Goal: Task Accomplishment & Management: Manage account settings

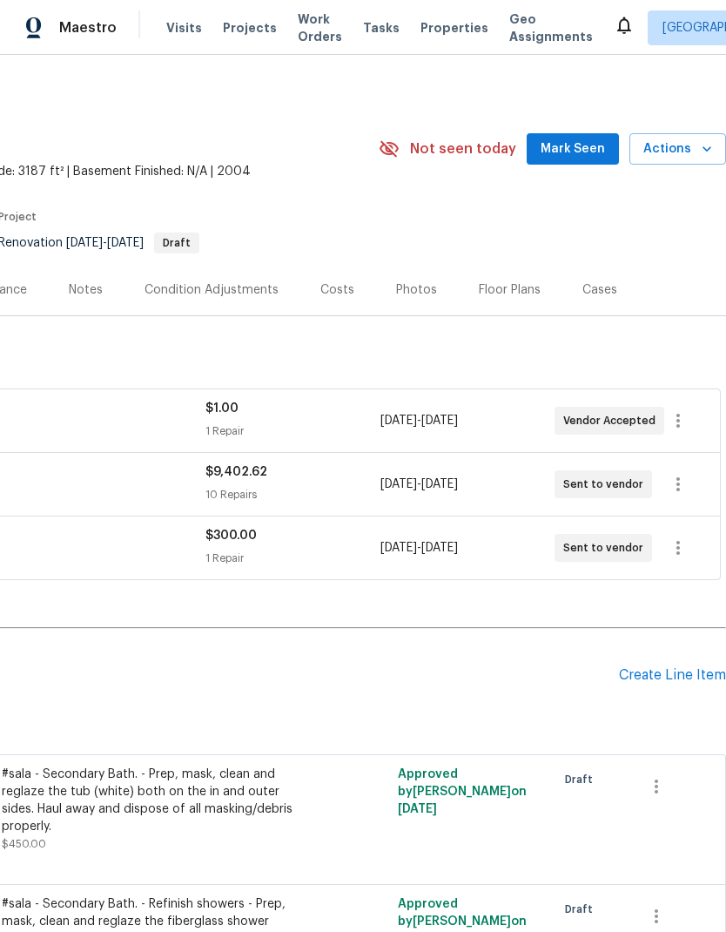
scroll to position [0, 258]
click at [583, 152] on span "Mark Seen" at bounding box center [573, 149] width 64 height 22
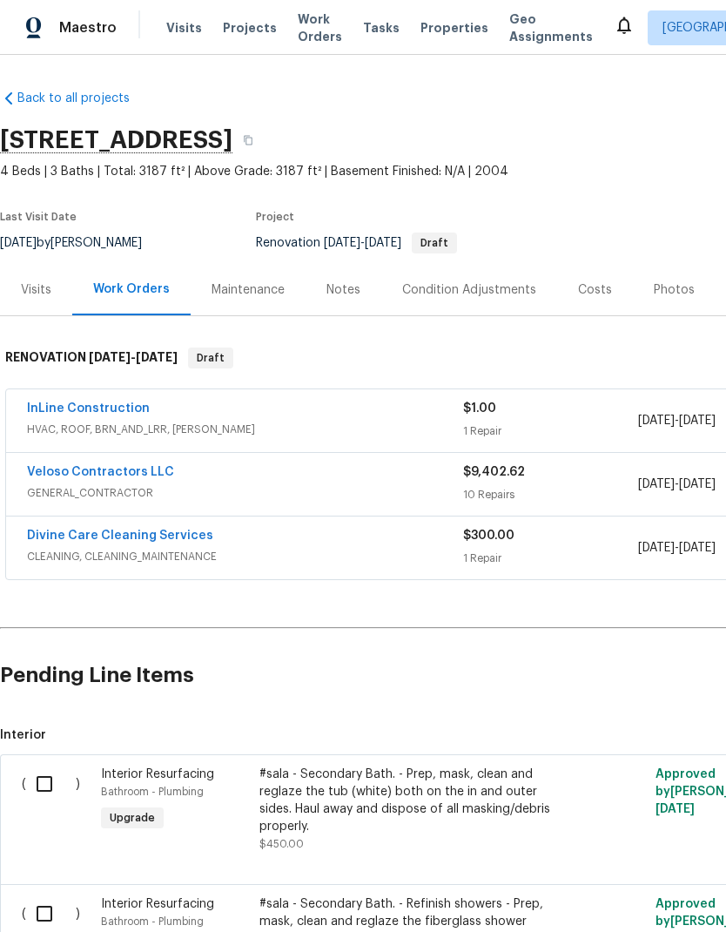
scroll to position [0, 0]
click at [54, 298] on div "Visits" at bounding box center [36, 289] width 72 height 51
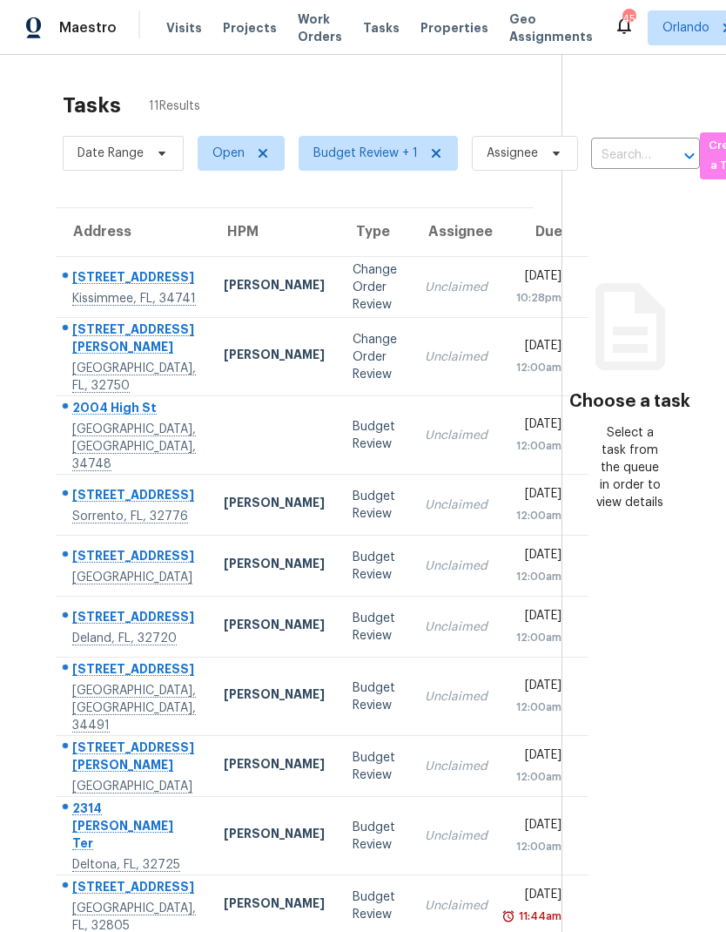
click at [224, 276] on div "[PERSON_NAME]" at bounding box center [274, 287] width 101 height 22
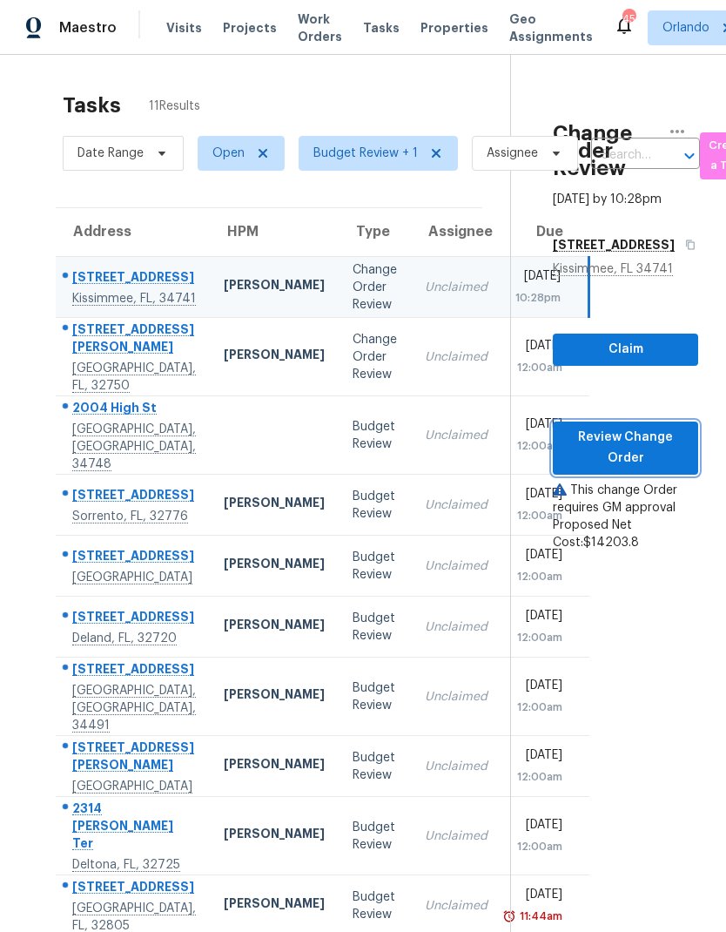
click at [637, 427] on span "Review Change Order" at bounding box center [626, 448] width 118 height 43
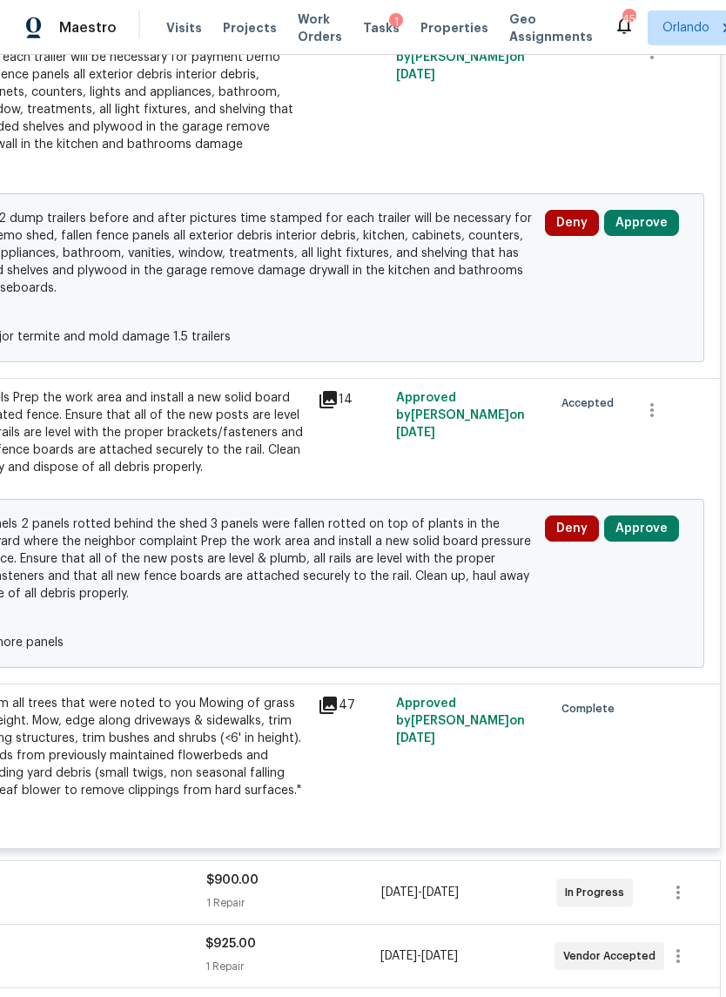
scroll to position [476, 258]
click at [673, 210] on button "Approve" at bounding box center [641, 223] width 75 height 26
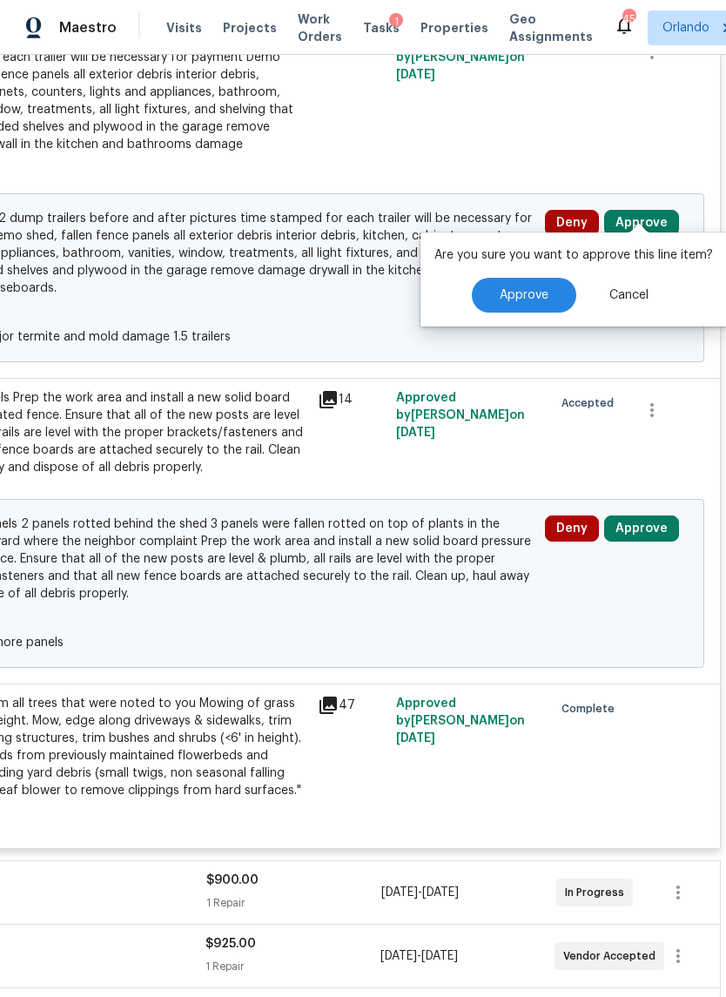
click at [536, 300] on span "Approve" at bounding box center [524, 295] width 49 height 13
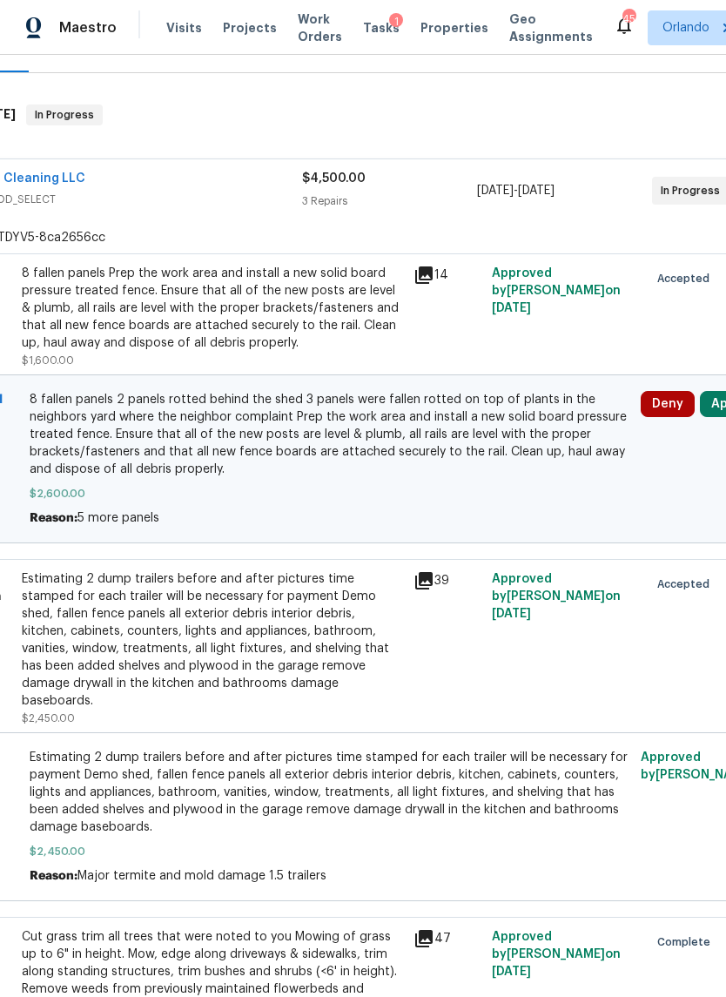
scroll to position [240, 226]
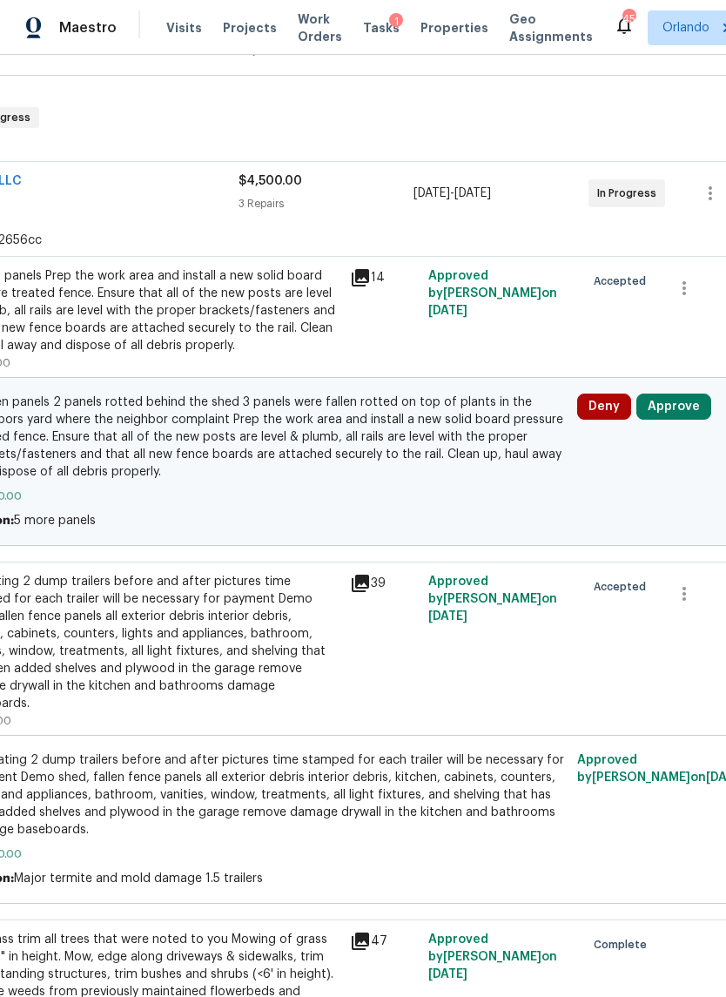
click at [692, 409] on button "Approve" at bounding box center [674, 407] width 75 height 26
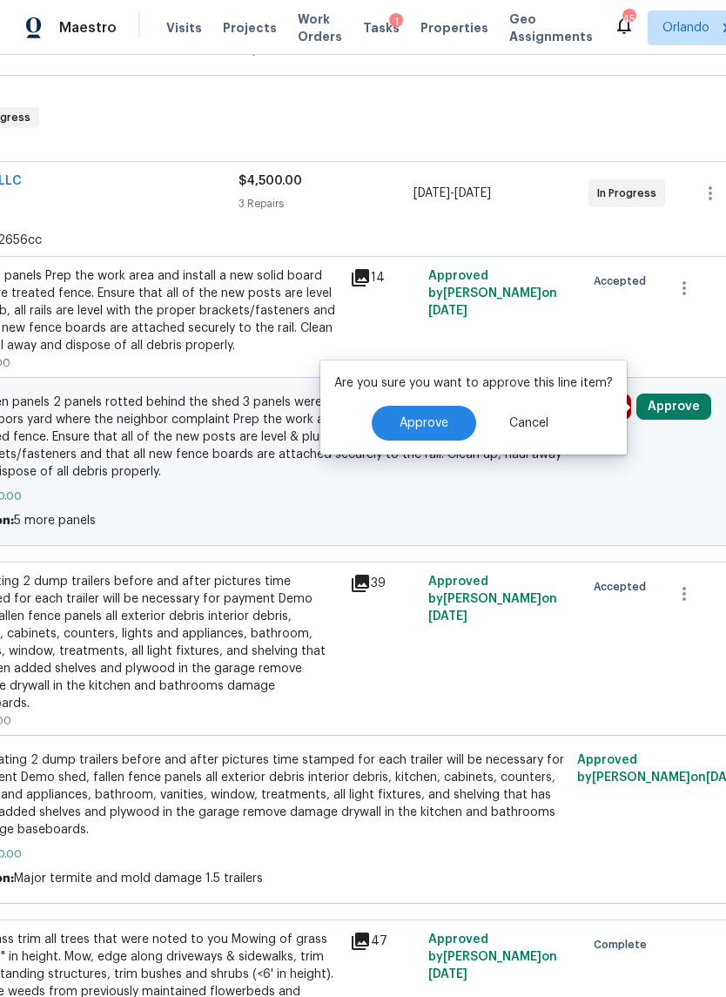
click at [447, 425] on button "Approve" at bounding box center [424, 423] width 104 height 35
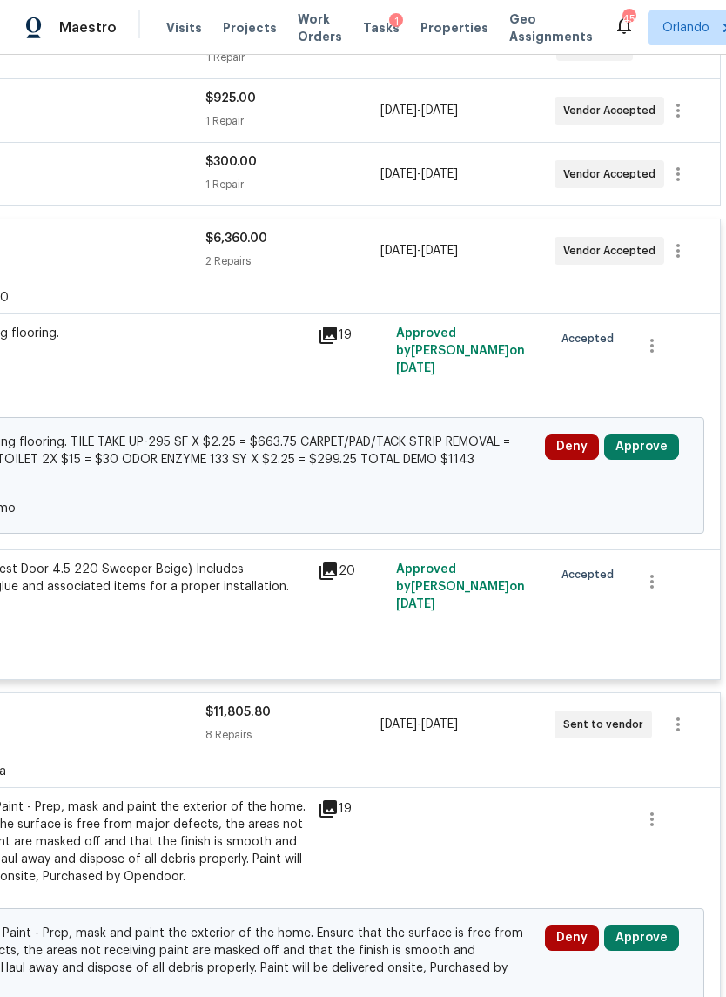
scroll to position [1375, 258]
click at [664, 433] on button "Approve" at bounding box center [641, 446] width 75 height 26
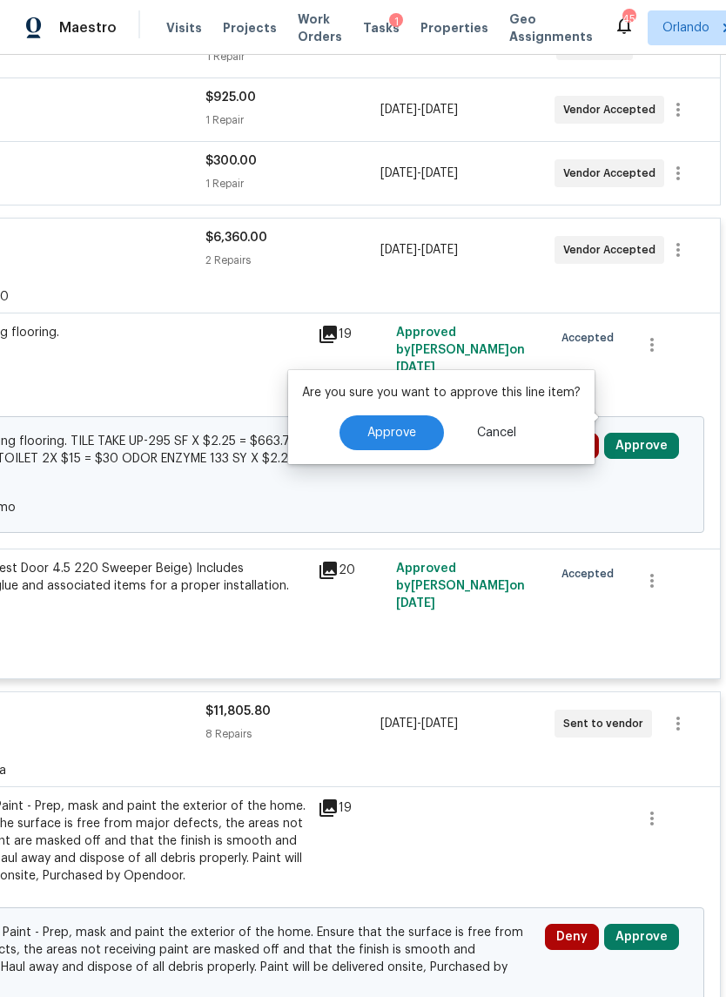
click at [417, 432] on button "Approve" at bounding box center [392, 432] width 104 height 35
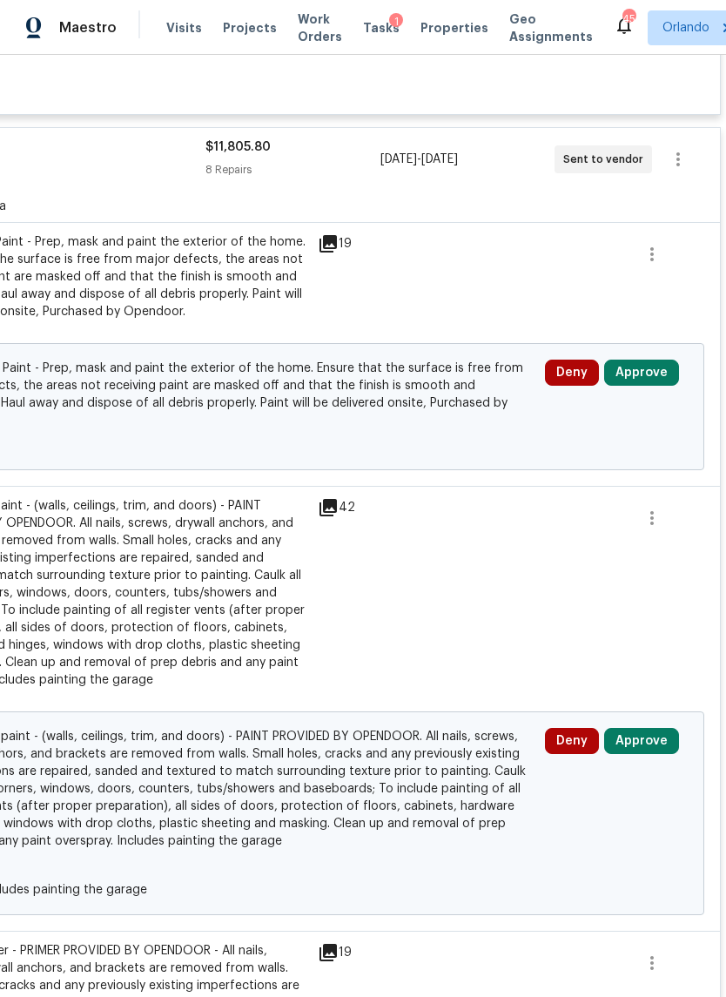
scroll to position [1938, 258]
click at [662, 360] on button "Approve" at bounding box center [641, 373] width 75 height 26
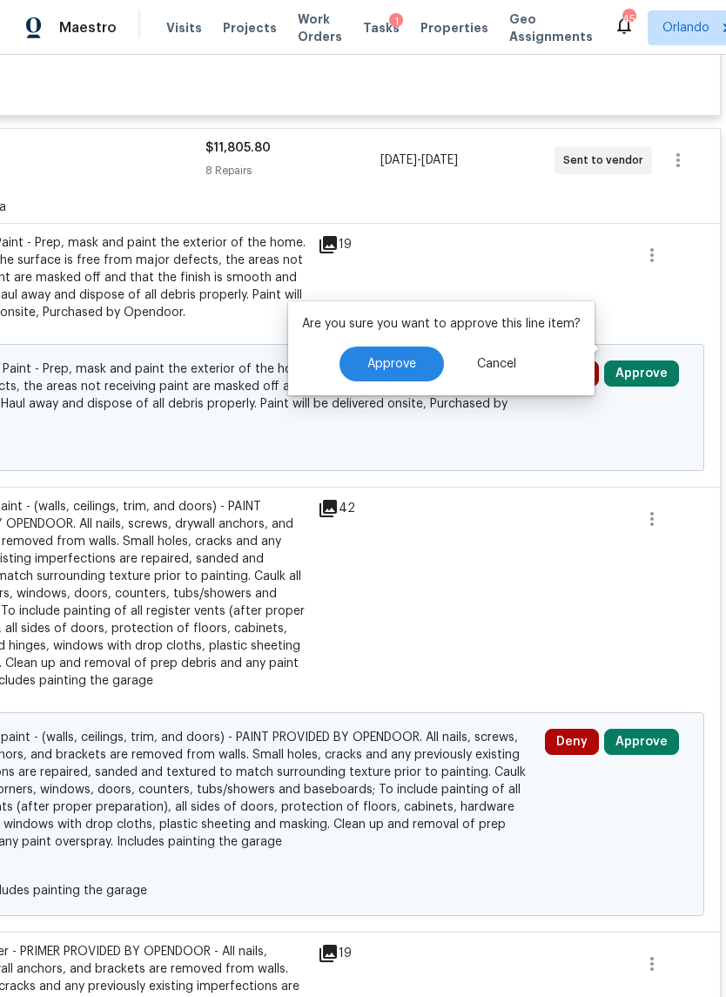
click at [408, 370] on span "Approve" at bounding box center [391, 364] width 49 height 13
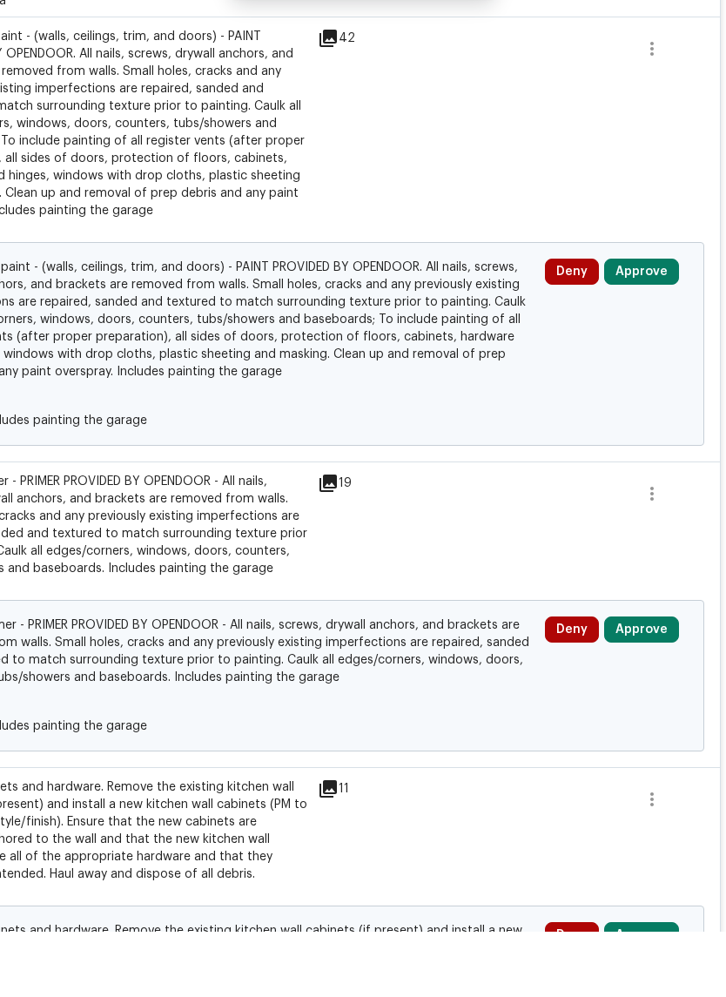
scroll to position [2076, 258]
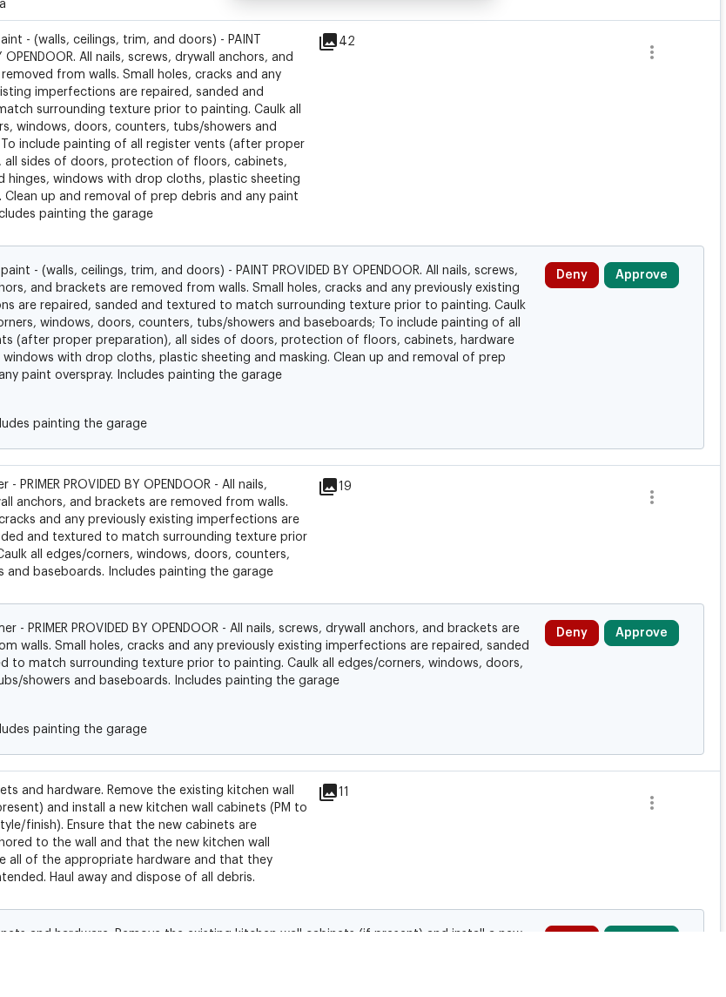
click at [659, 327] on button "Approve" at bounding box center [641, 340] width 75 height 26
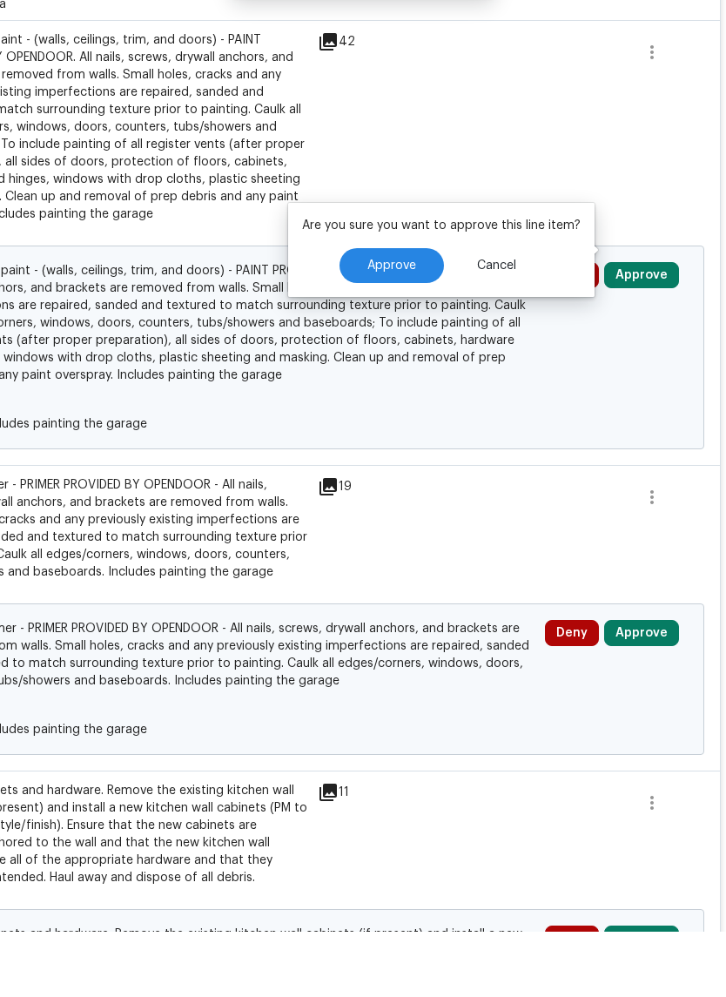
click at [411, 325] on span "Approve" at bounding box center [391, 331] width 49 height 13
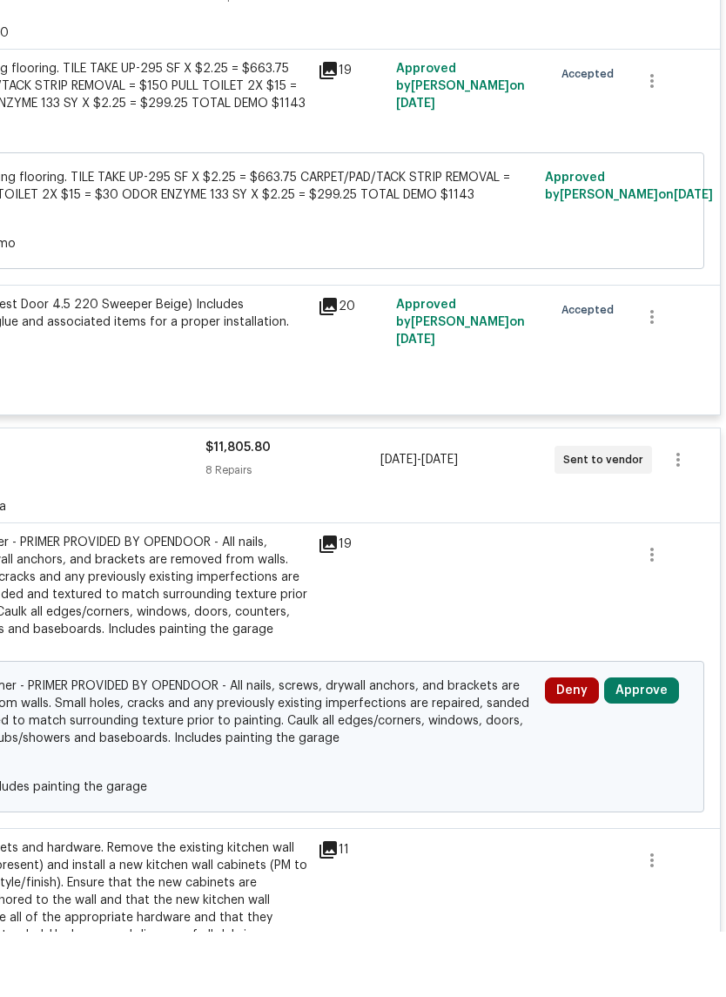
scroll to position [1573, 258]
click at [663, 744] on button "Approve" at bounding box center [641, 757] width 75 height 26
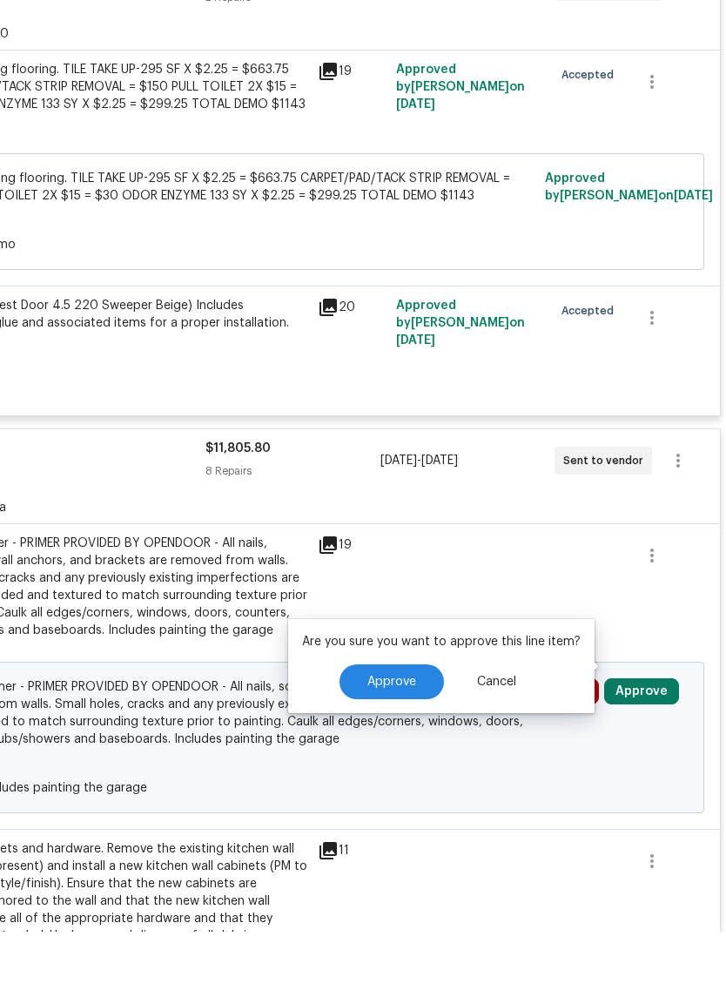
click at [401, 741] on span "Approve" at bounding box center [391, 747] width 49 height 13
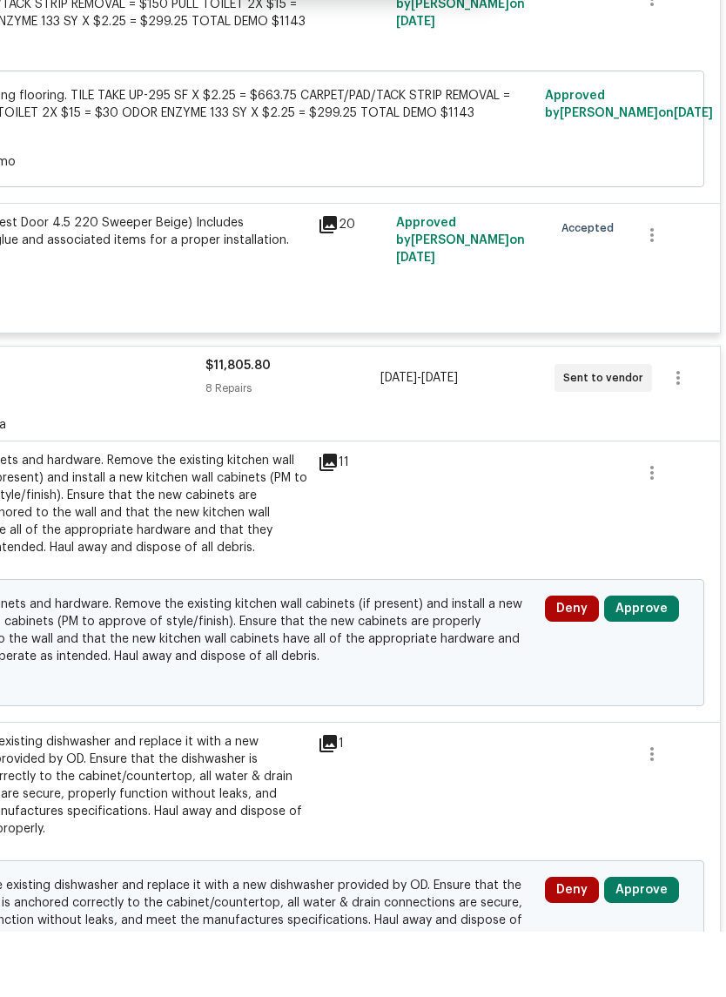
scroll to position [1655, 258]
click at [671, 661] on button "Approve" at bounding box center [641, 674] width 75 height 26
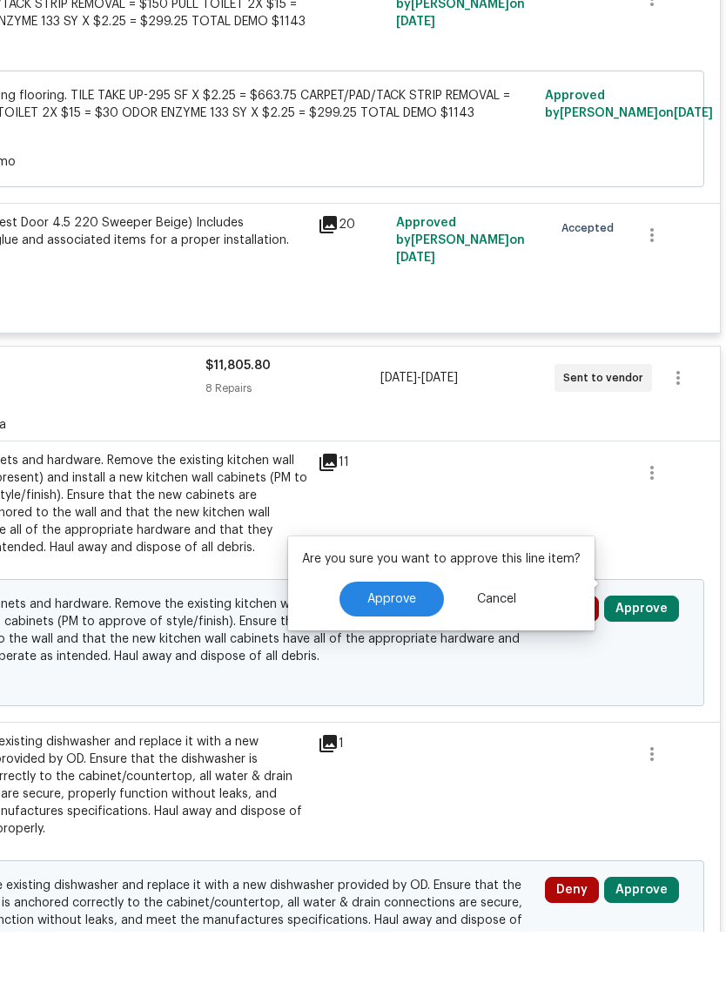
click at [416, 647] on button "Approve" at bounding box center [392, 664] width 104 height 35
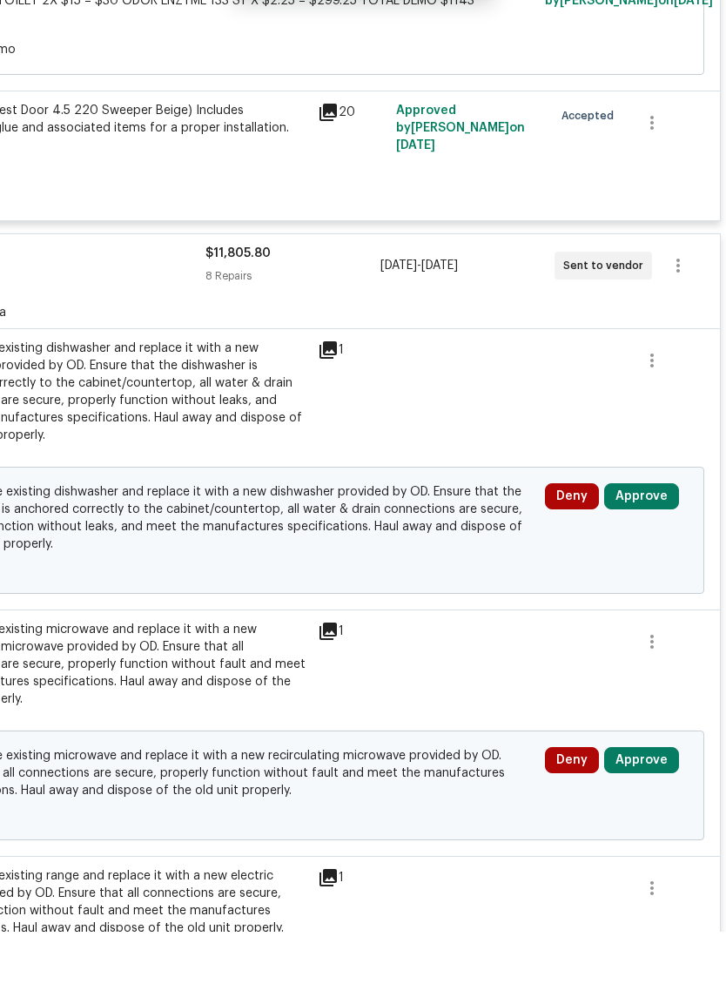
scroll to position [1771, 258]
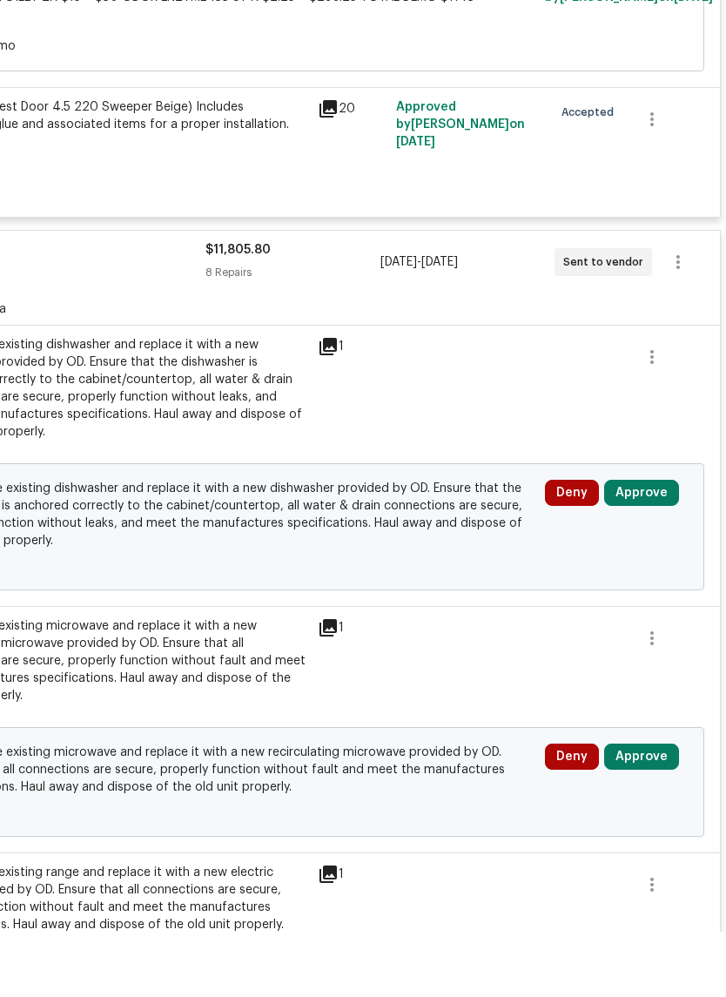
click at [667, 545] on button "Approve" at bounding box center [641, 558] width 75 height 26
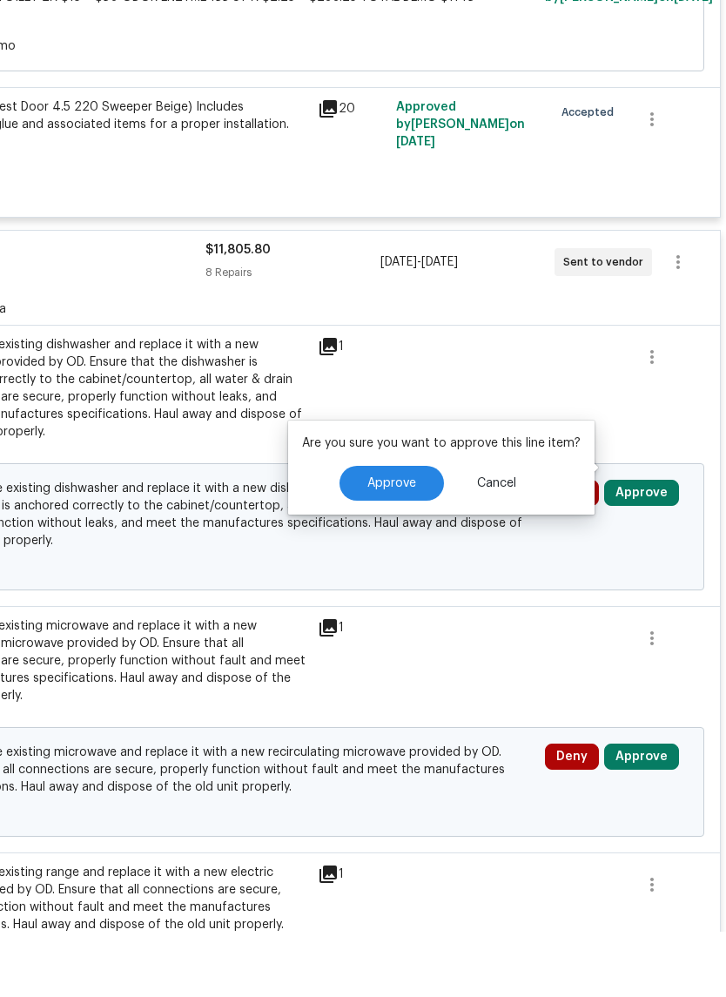
click at [415, 531] on button "Approve" at bounding box center [392, 548] width 104 height 35
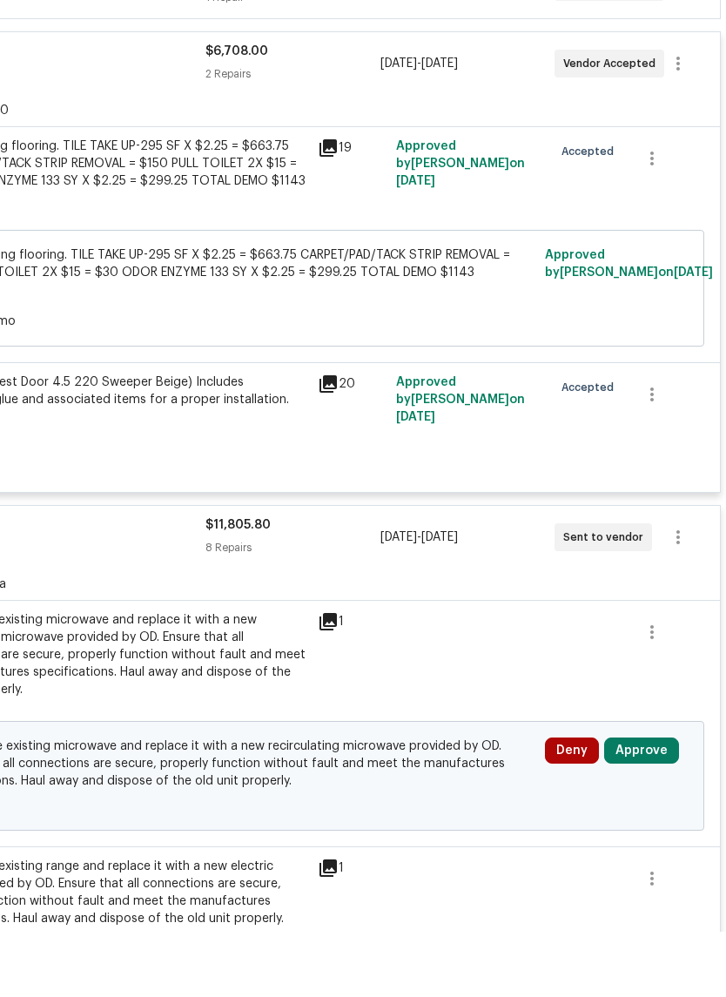
scroll to position [1496, 258]
click at [664, 803] on button "Approve" at bounding box center [641, 816] width 75 height 26
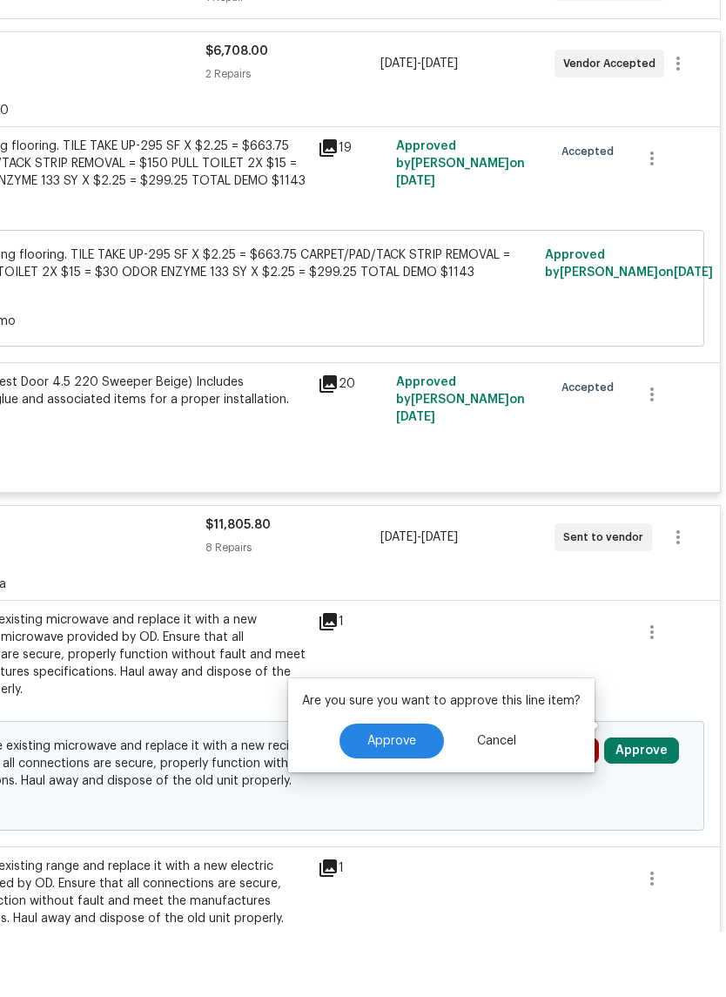
click at [401, 800] on span "Approve" at bounding box center [391, 806] width 49 height 13
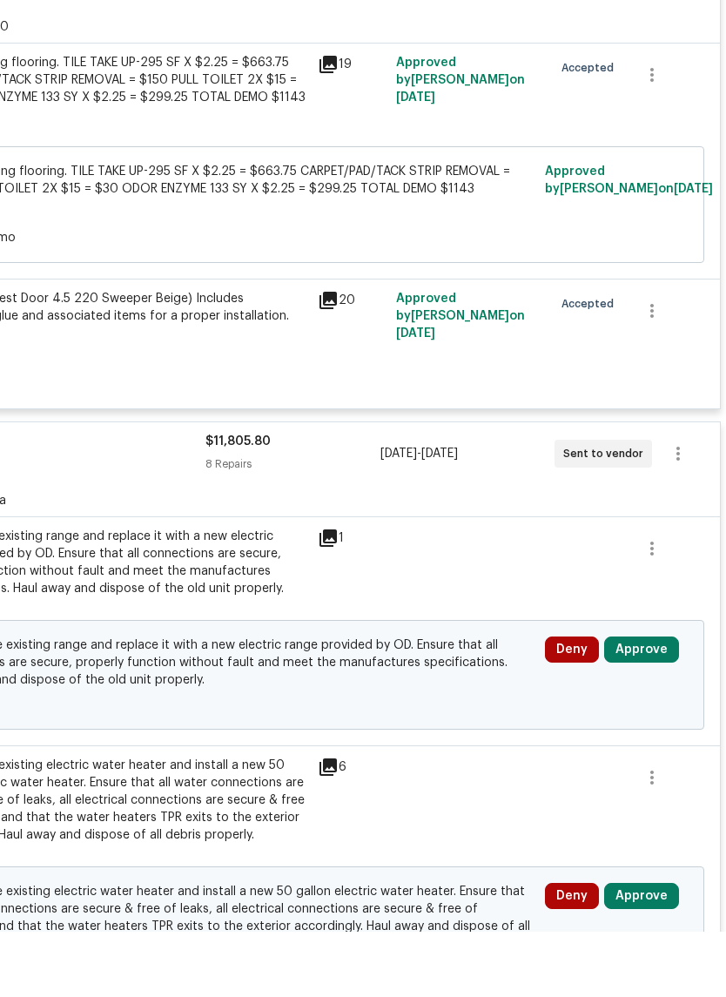
scroll to position [1581, 258]
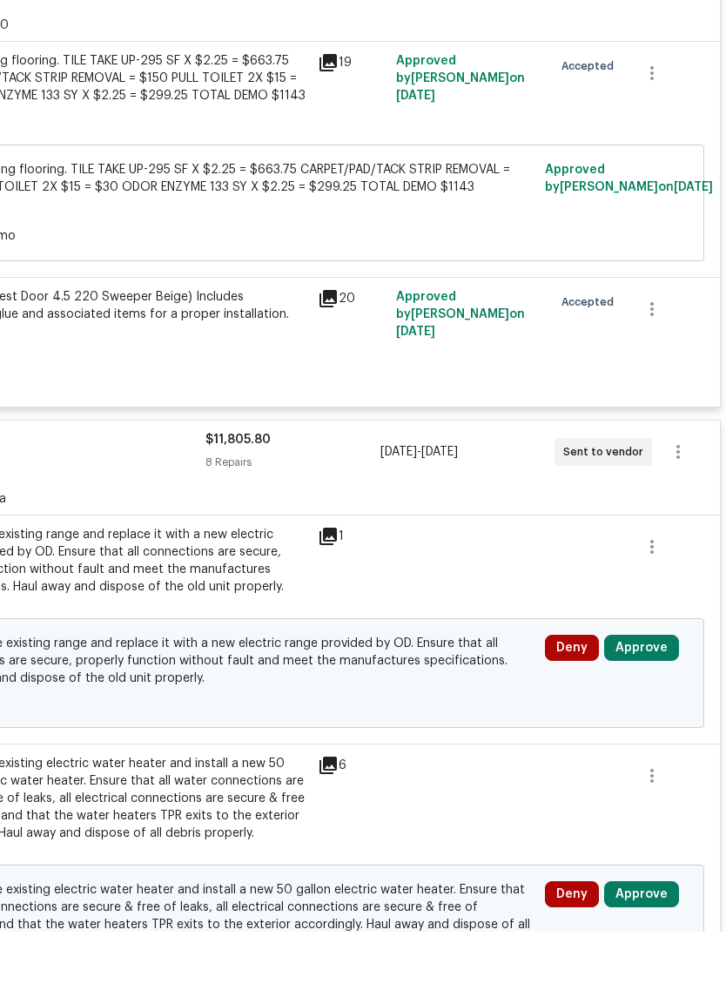
click at [662, 700] on button "Approve" at bounding box center [641, 713] width 75 height 26
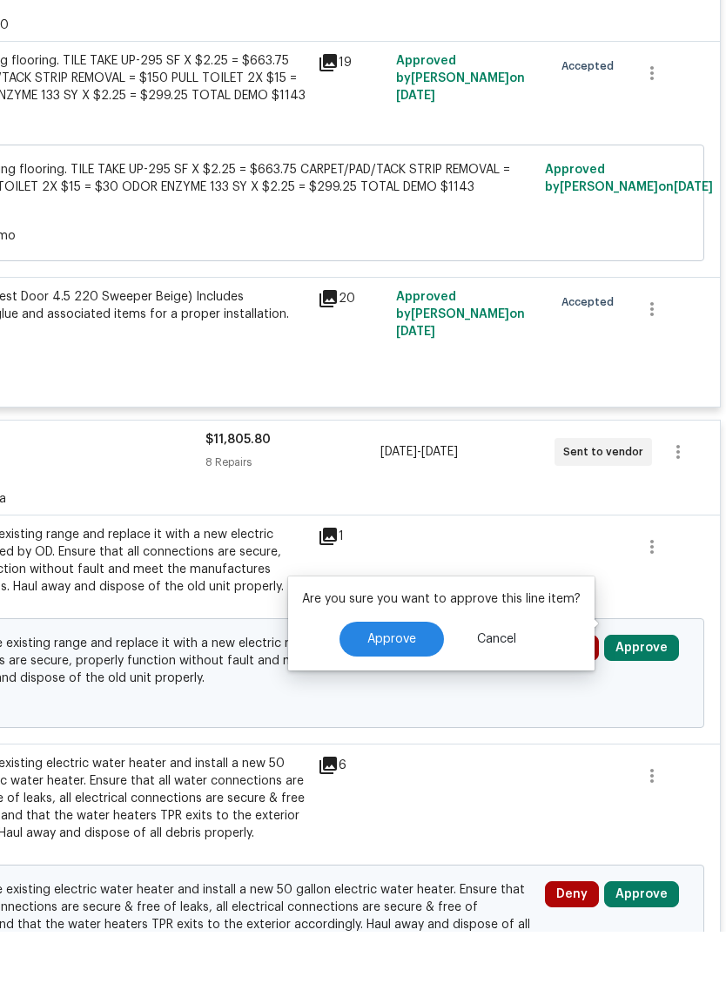
click at [407, 698] on span "Approve" at bounding box center [391, 704] width 49 height 13
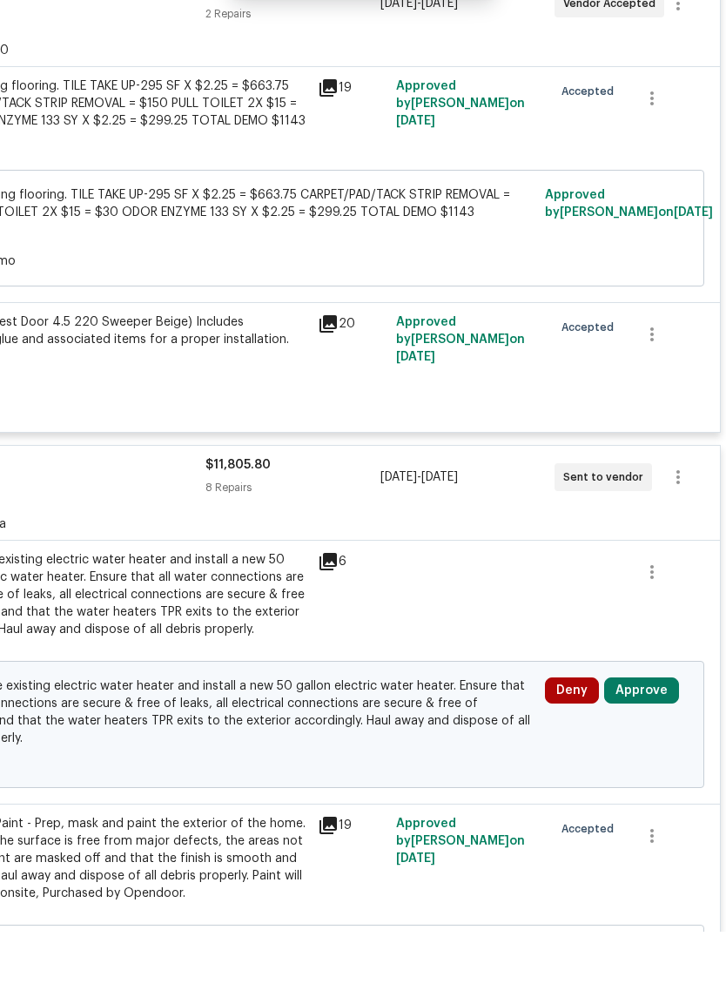
scroll to position [1557, 258]
click at [654, 742] on button "Approve" at bounding box center [641, 755] width 75 height 26
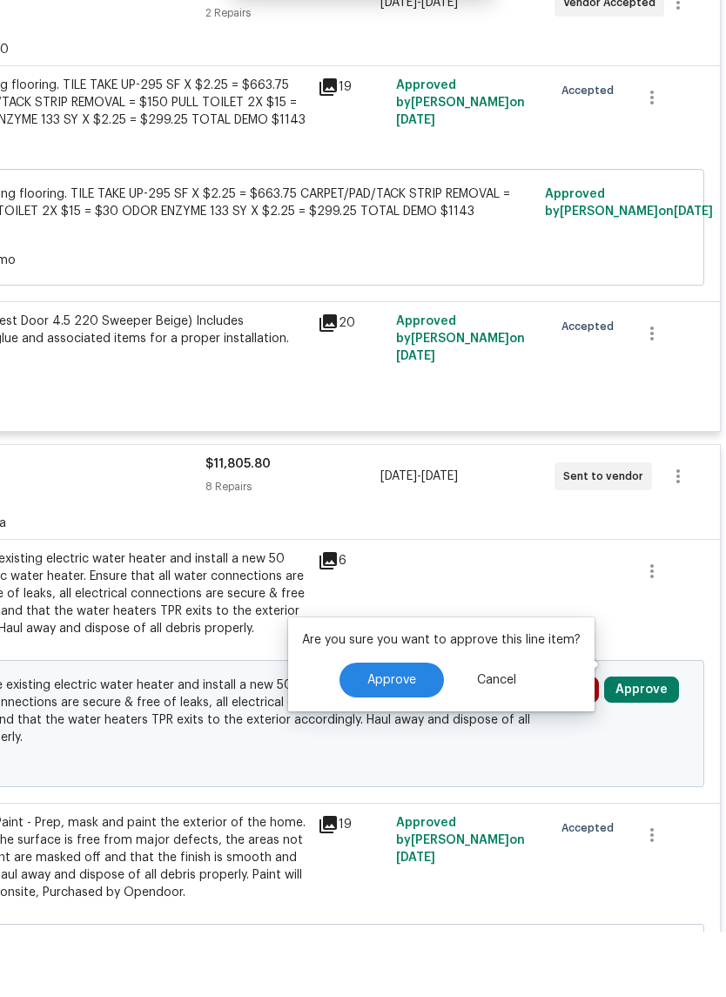
click at [405, 739] on span "Approve" at bounding box center [391, 745] width 49 height 13
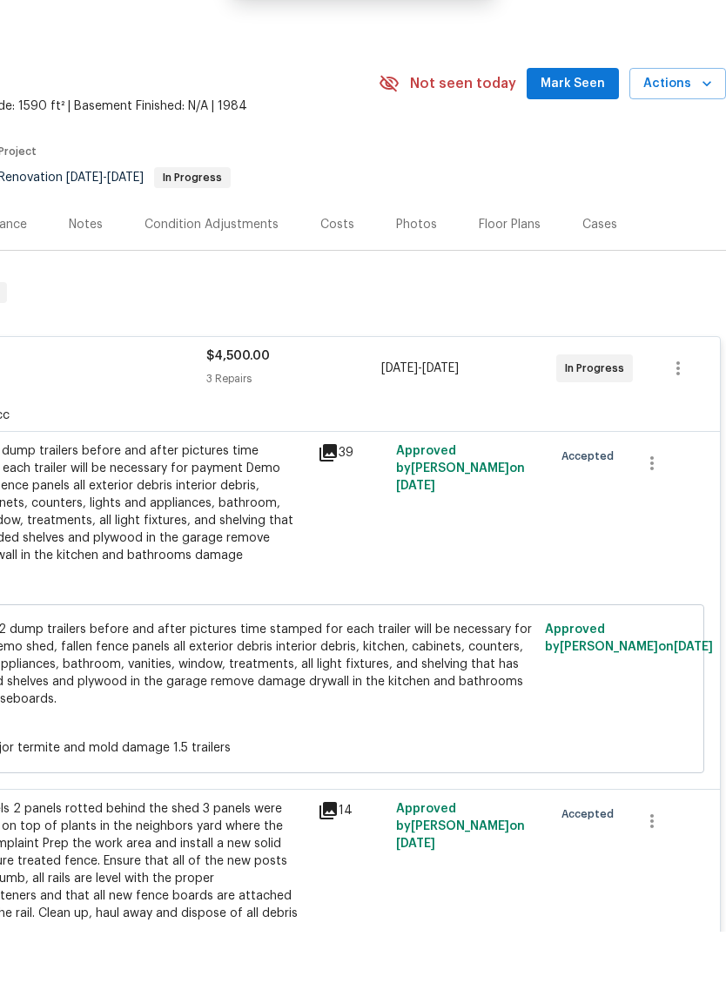
scroll to position [0, 258]
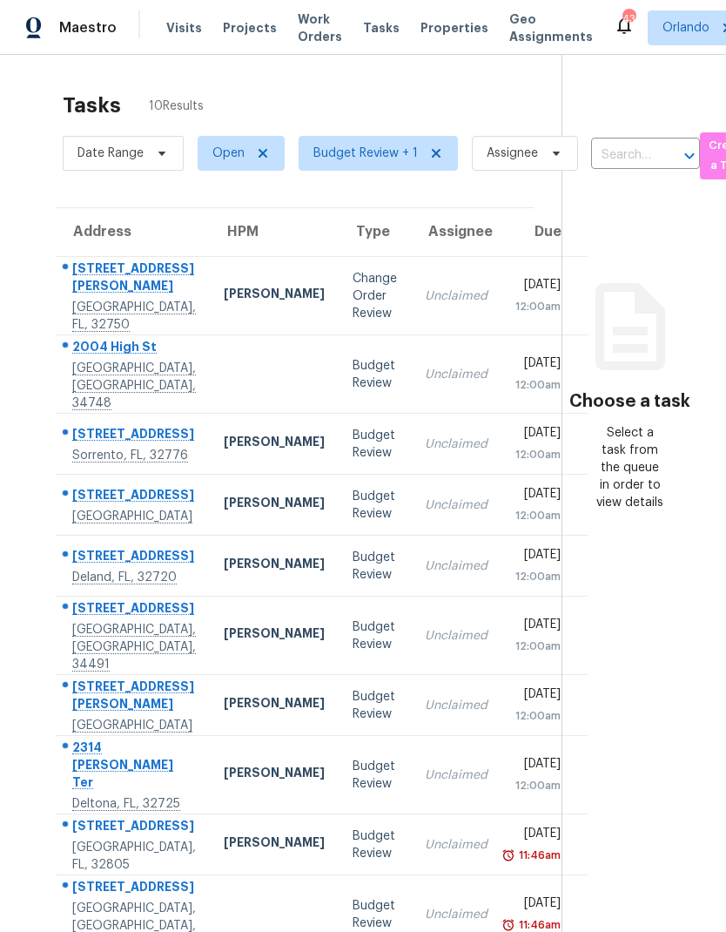
click at [353, 298] on div "Change Order Review" at bounding box center [375, 296] width 44 height 52
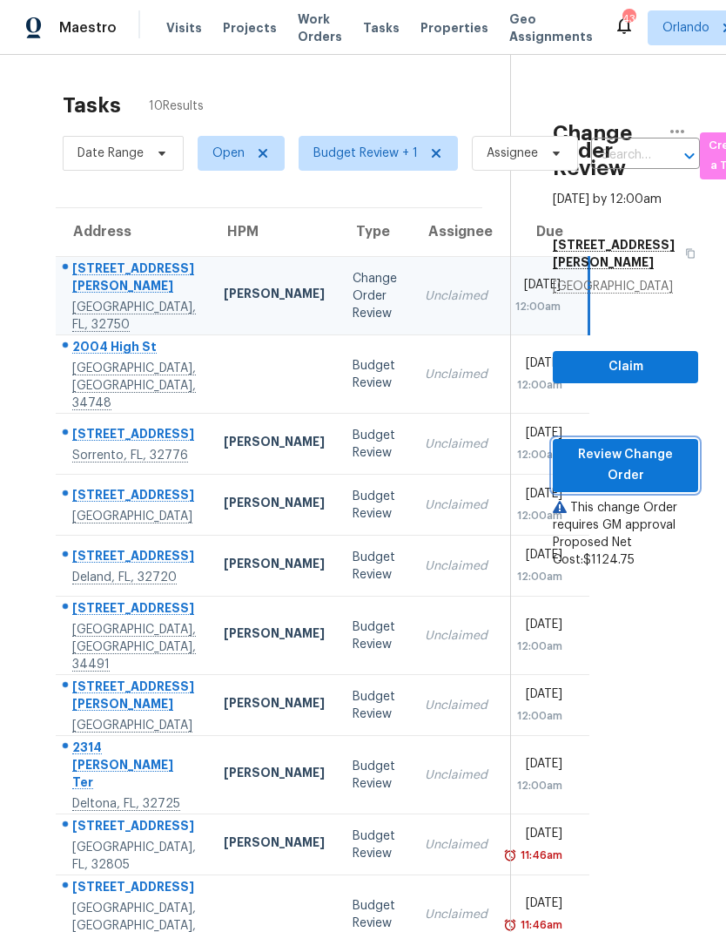
click at [667, 481] on span "Review Change Order" at bounding box center [626, 465] width 118 height 43
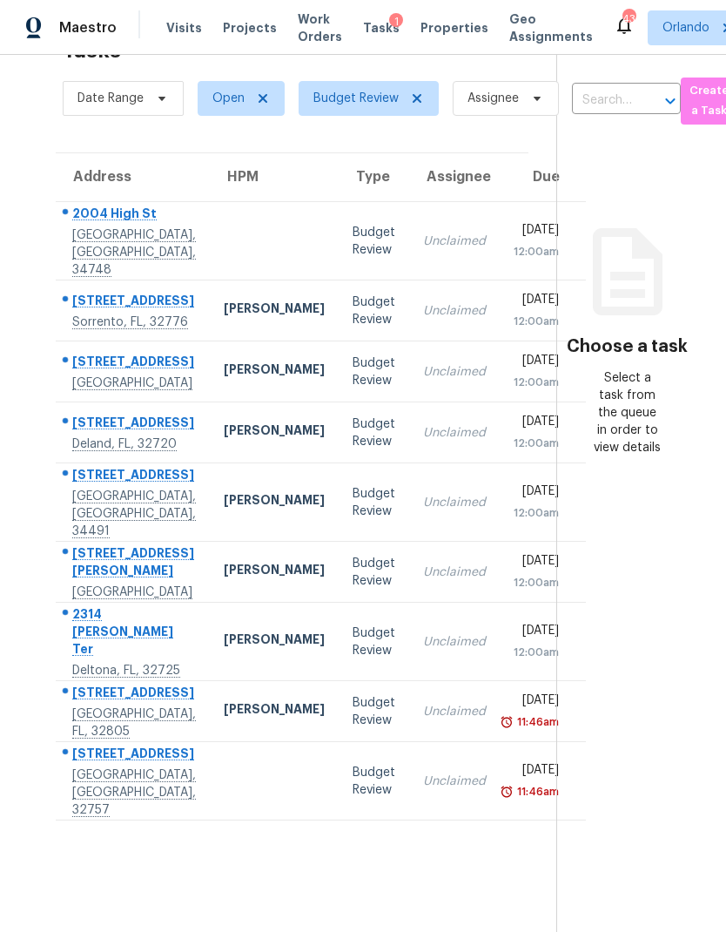
scroll to position [119, 0]
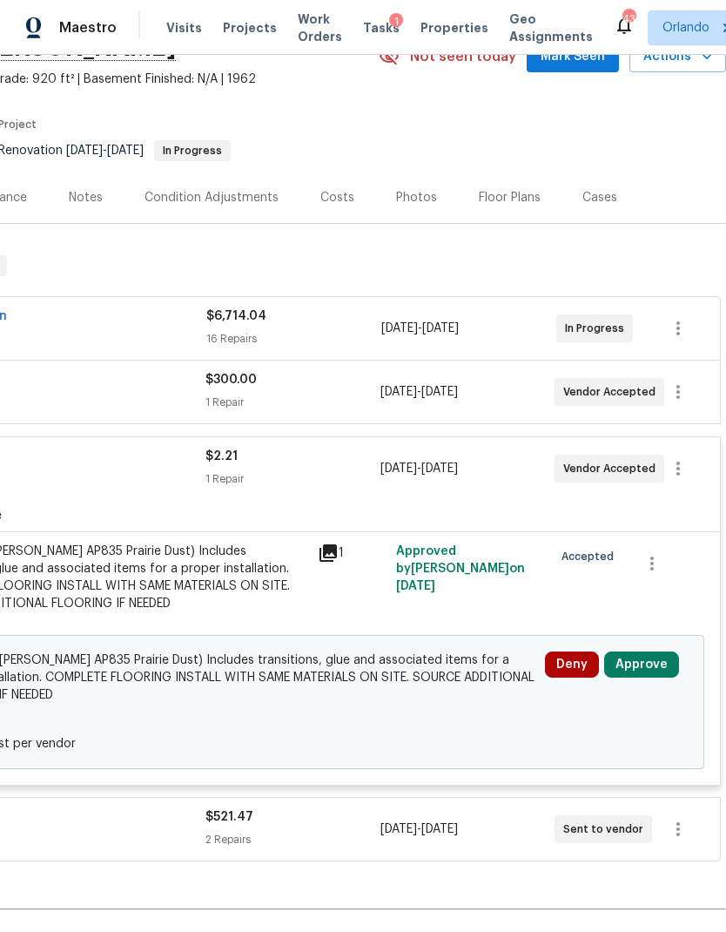
scroll to position [94, 258]
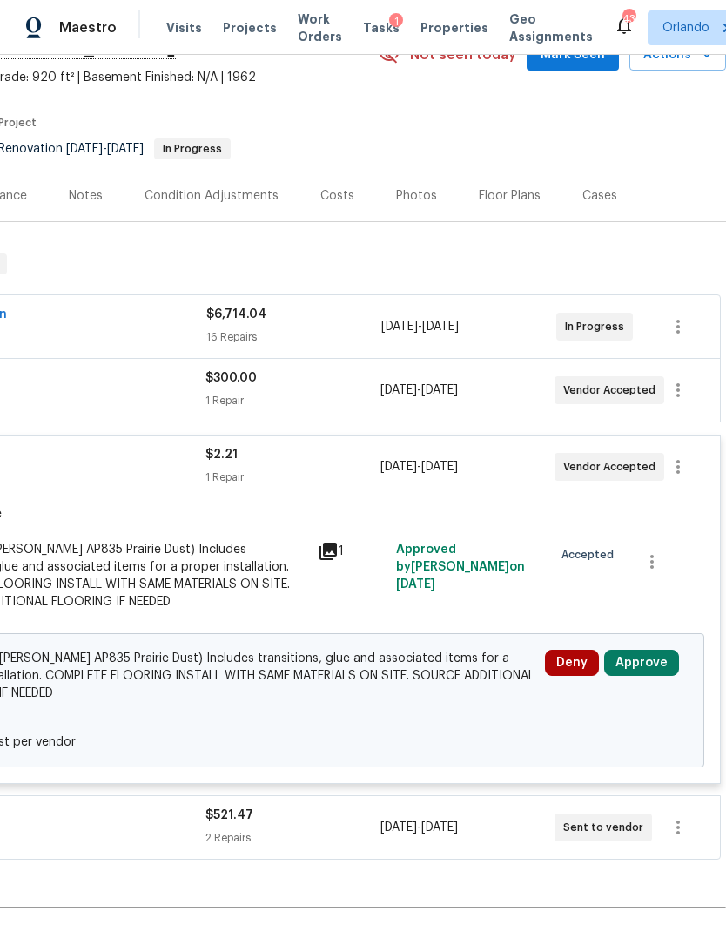
click at [654, 670] on button "Approve" at bounding box center [641, 663] width 75 height 26
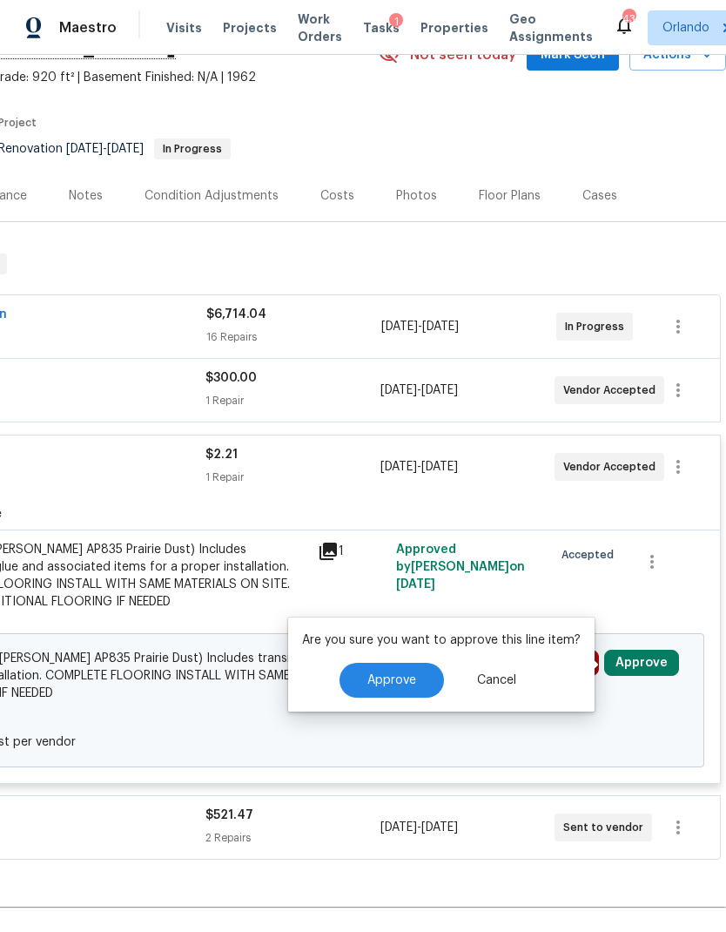
click at [406, 681] on span "Approve" at bounding box center [391, 680] width 49 height 13
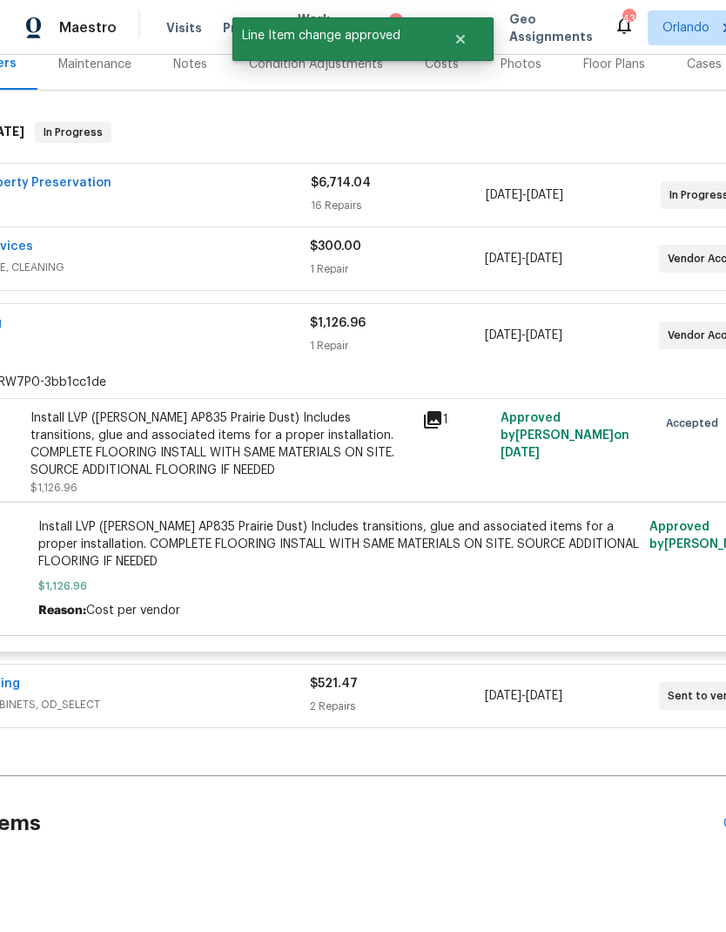
scroll to position [226, 152]
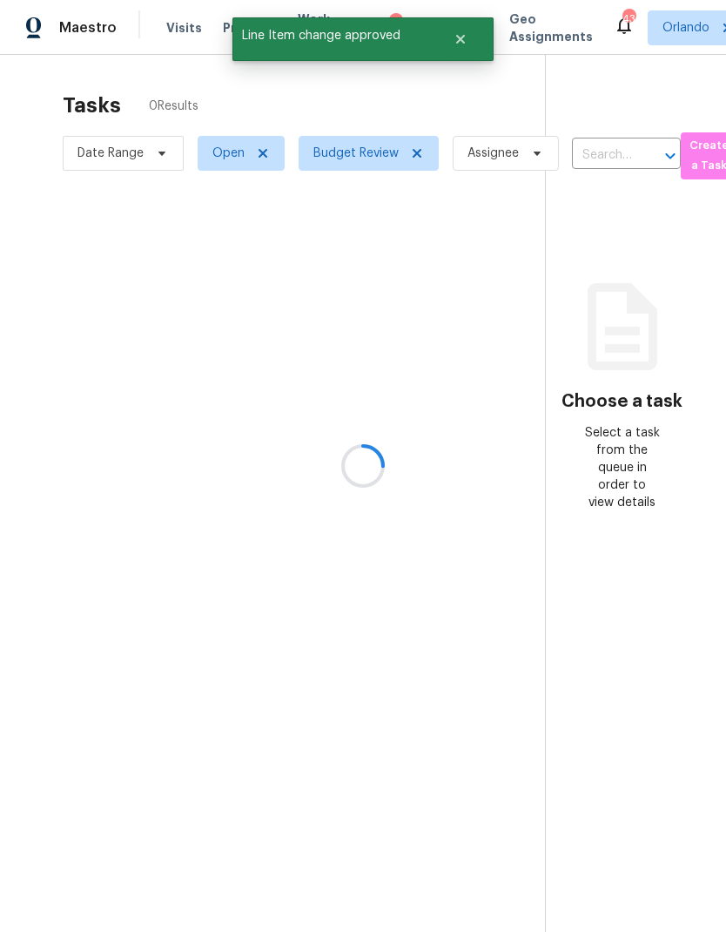
scroll to position [70, 0]
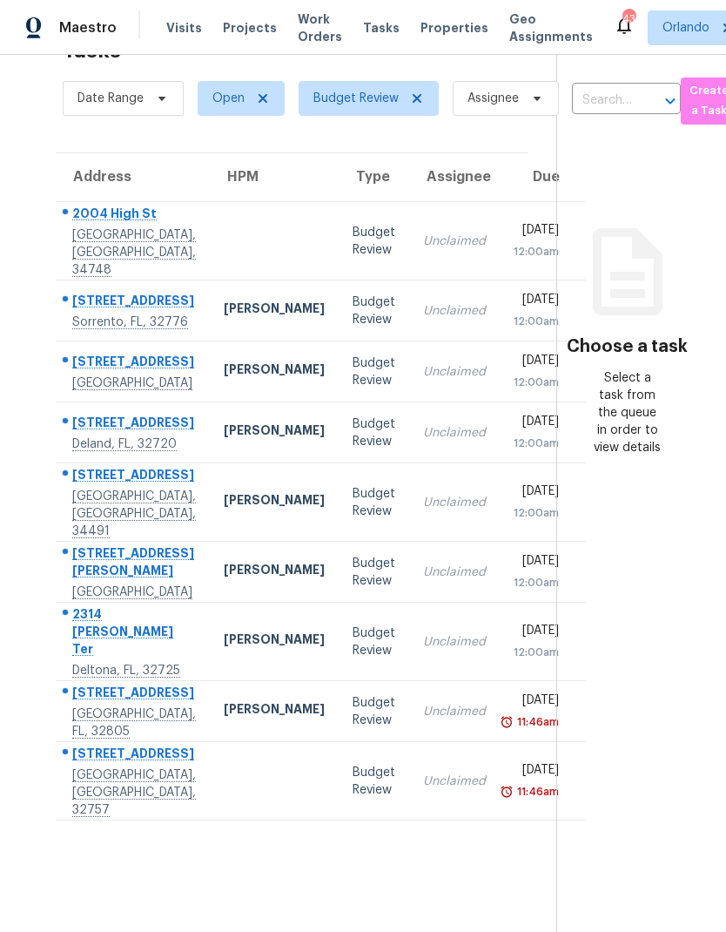
scroll to position [70, 0]
click at [238, 783] on div at bounding box center [274, 780] width 101 height 4
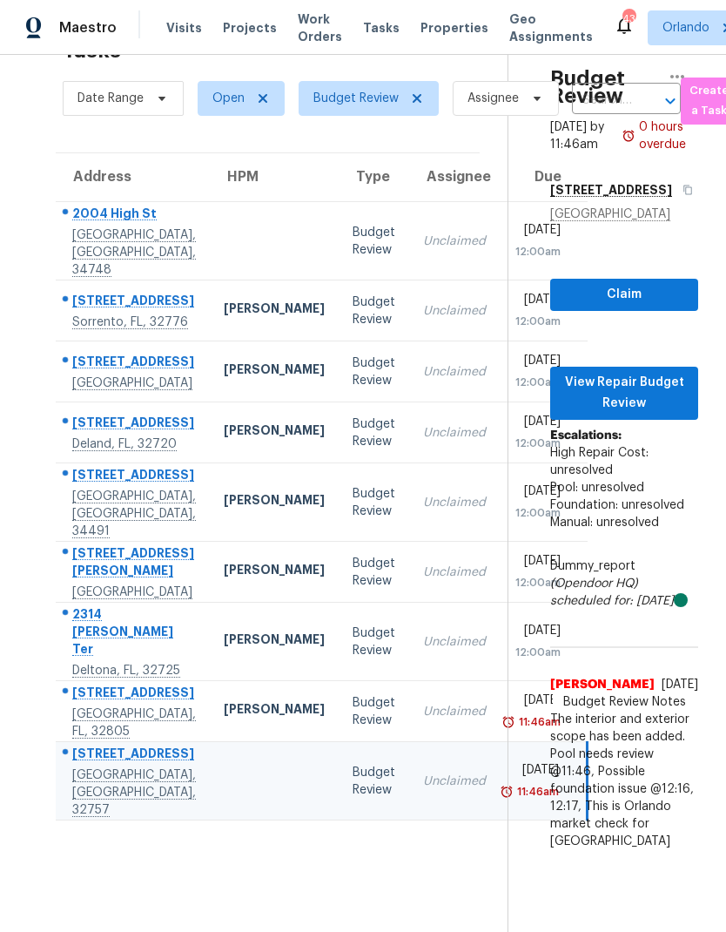
click at [353, 716] on div "Budget Review" at bounding box center [374, 711] width 43 height 35
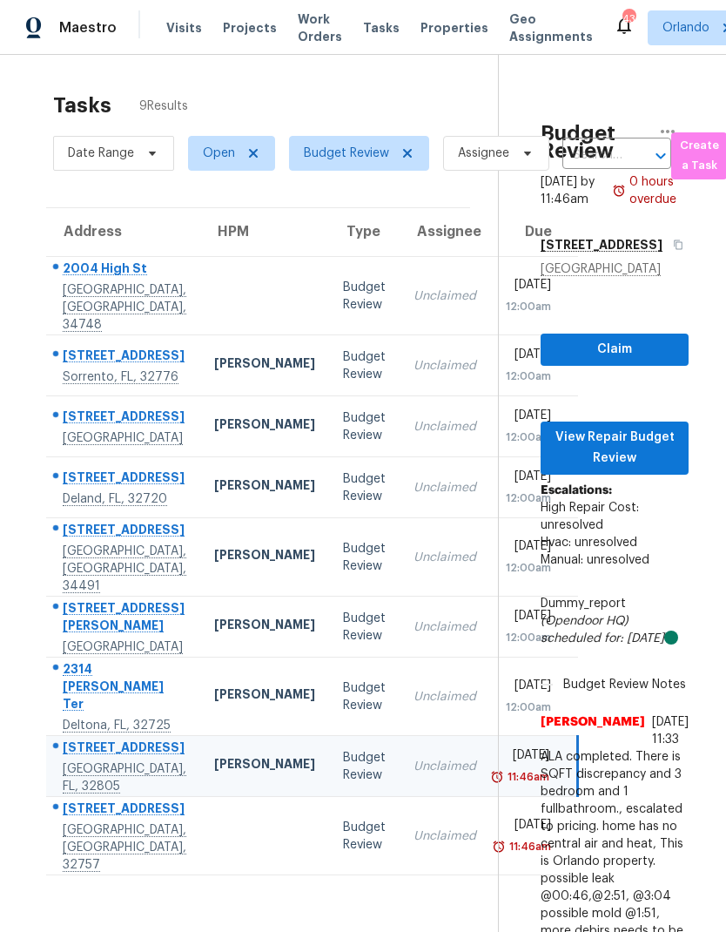
scroll to position [0, 10]
click at [329, 257] on td "Budget Review" at bounding box center [364, 296] width 71 height 78
